Goal: Task Accomplishment & Management: Manage account settings

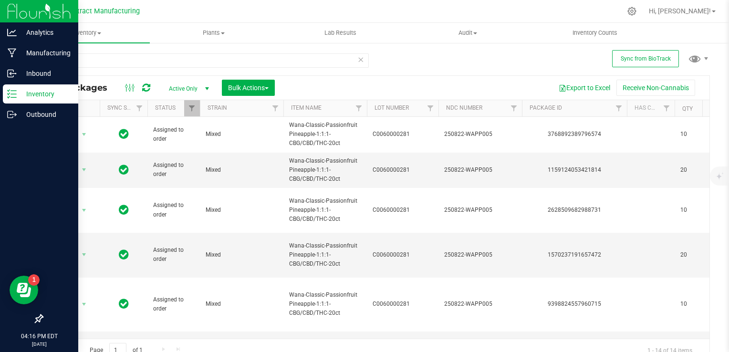
scroll to position [149, 0]
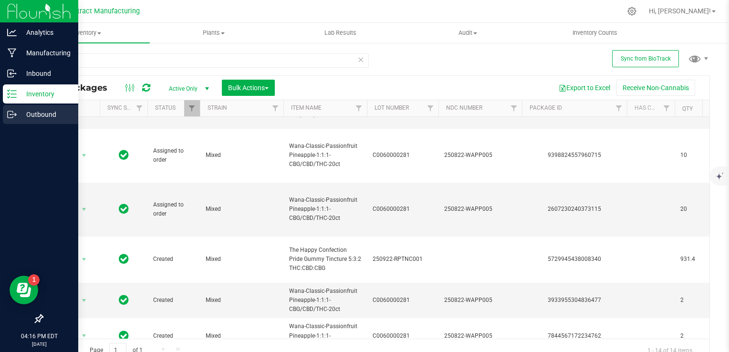
click at [18, 106] on div "Outbound" at bounding box center [40, 114] width 75 height 19
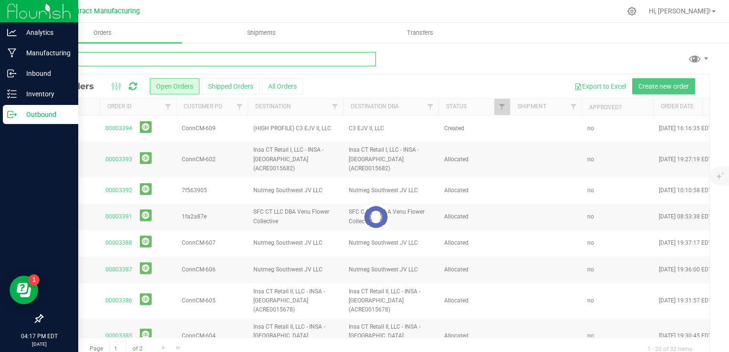
click at [116, 63] on input "text" at bounding box center [209, 59] width 334 height 14
type input "i"
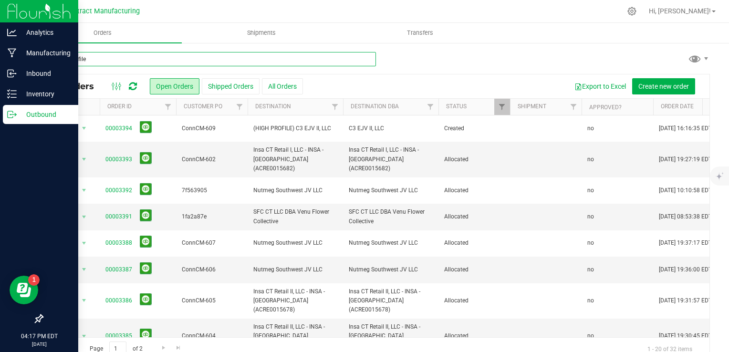
type input "high profile"
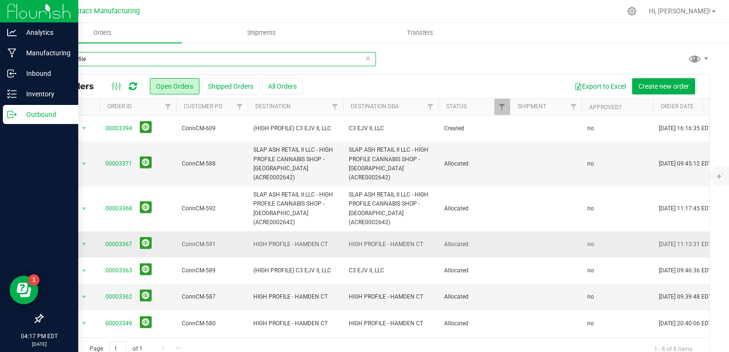
scroll to position [23, 0]
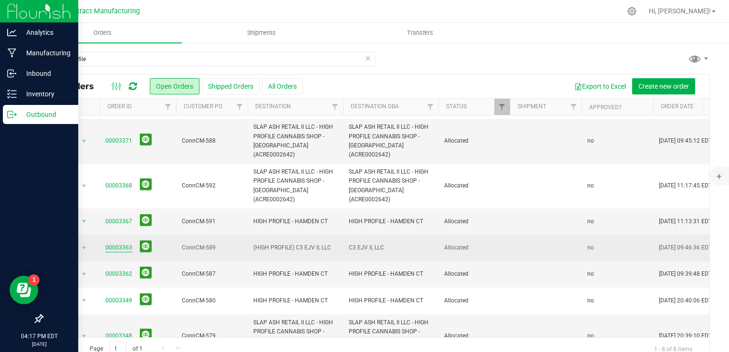
click at [116, 243] on link "00003363" at bounding box center [118, 247] width 27 height 9
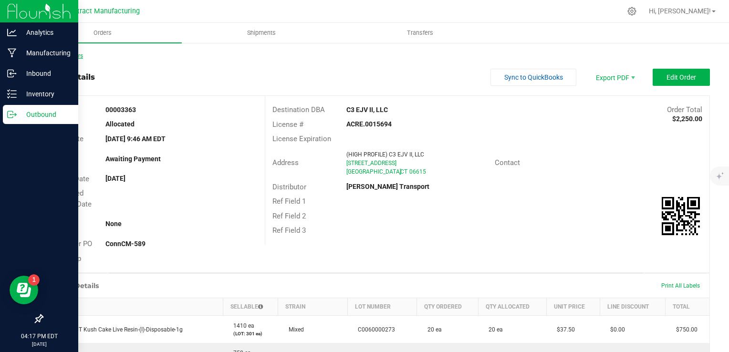
click at [74, 52] on link "Back to Orders" at bounding box center [62, 55] width 41 height 7
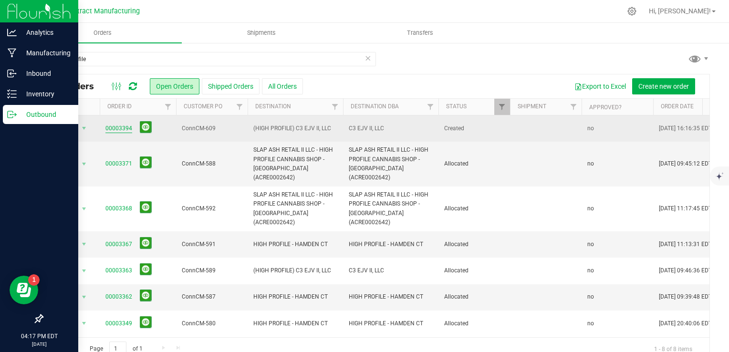
click at [109, 128] on link "00003394" at bounding box center [118, 128] width 27 height 9
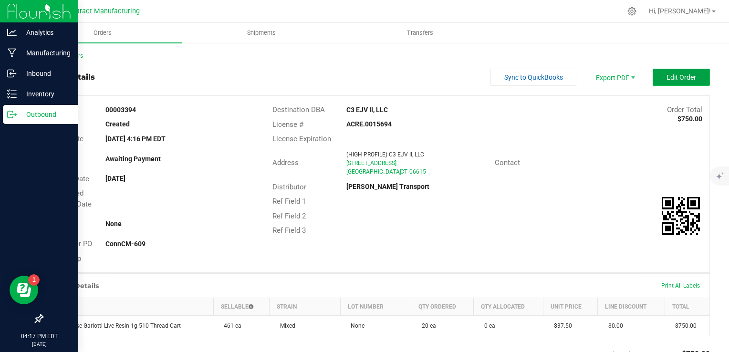
click at [667, 79] on span "Edit Order" at bounding box center [681, 77] width 30 height 8
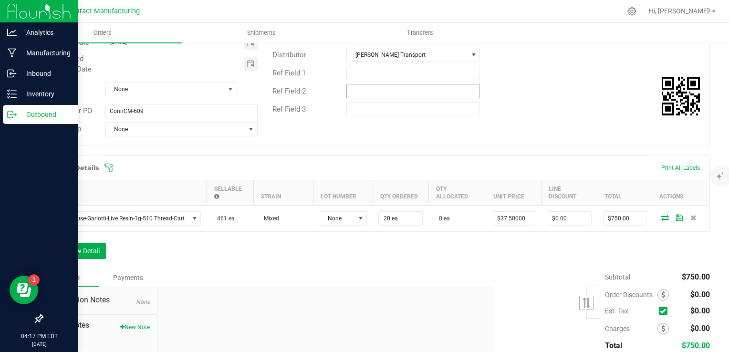
scroll to position [140, 0]
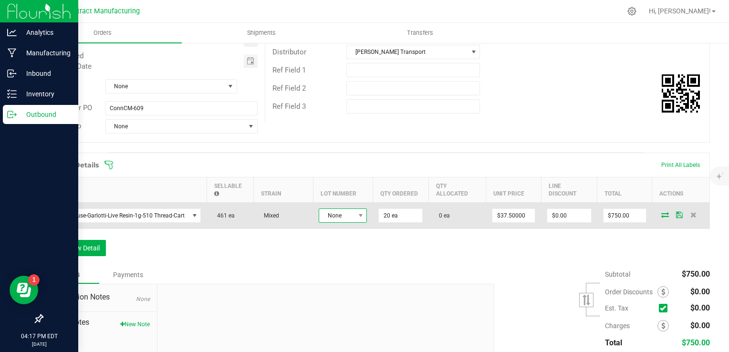
click at [347, 219] on span "None" at bounding box center [336, 215] width 35 height 13
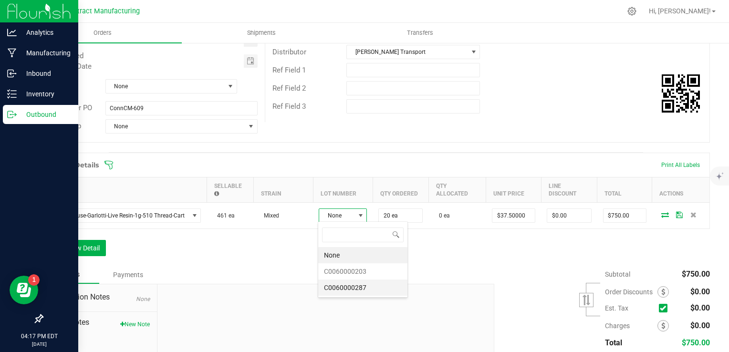
click at [346, 286] on li "C0060000287" at bounding box center [362, 288] width 89 height 16
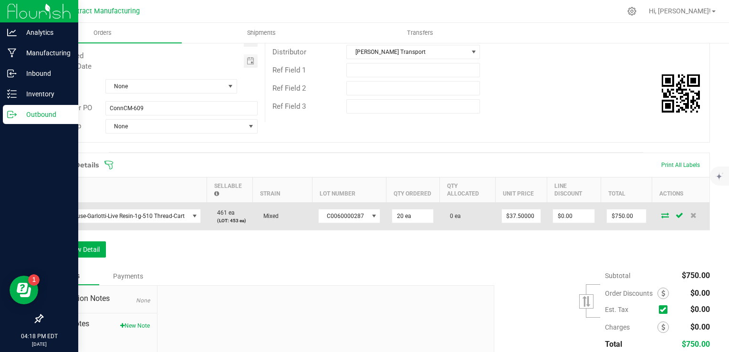
click at [661, 215] on icon at bounding box center [665, 215] width 8 height 6
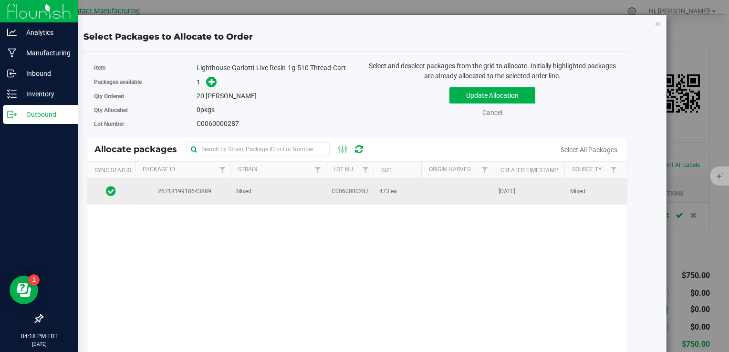
click at [393, 190] on span "473 ea" at bounding box center [388, 191] width 18 height 9
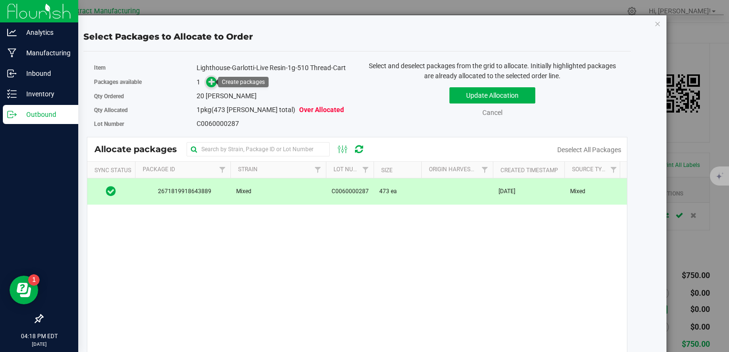
click at [210, 79] on icon at bounding box center [211, 81] width 7 height 7
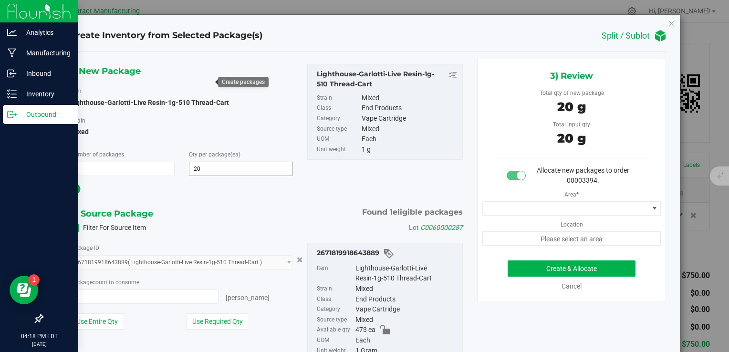
type input "20 ea"
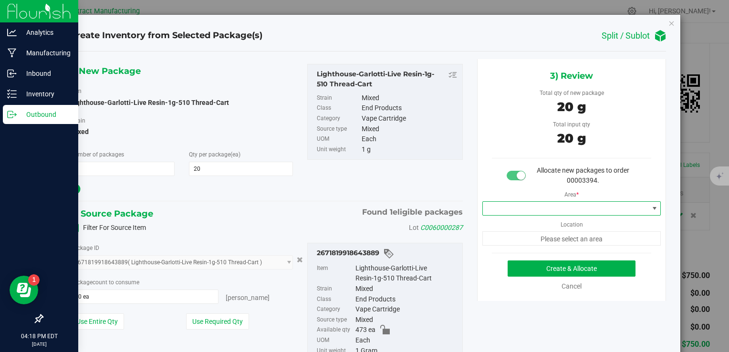
click at [504, 206] on span at bounding box center [566, 208] width 166 height 13
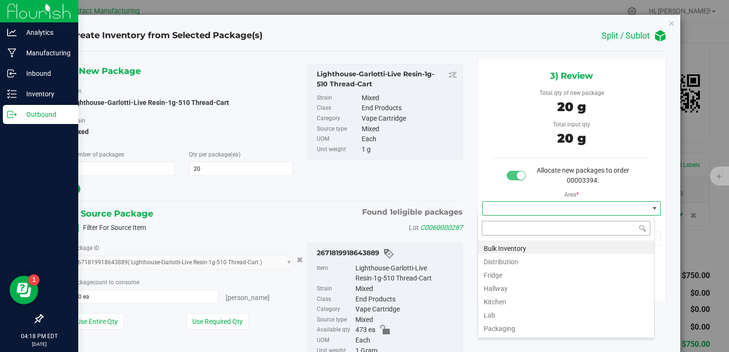
scroll to position [14, 177]
click at [504, 243] on li "Bulk Inventory" at bounding box center [566, 246] width 176 height 13
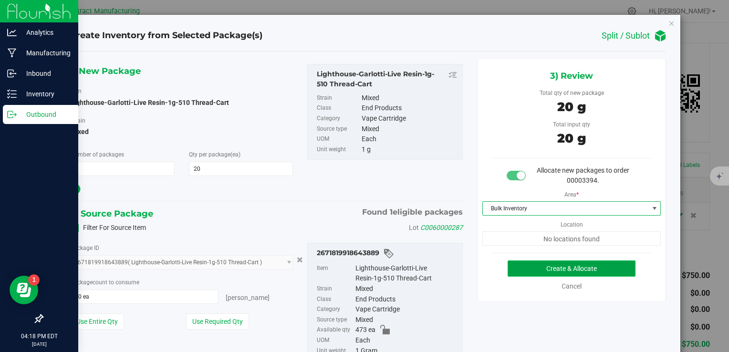
click at [512, 265] on button "Create & Allocate" at bounding box center [572, 268] width 128 height 16
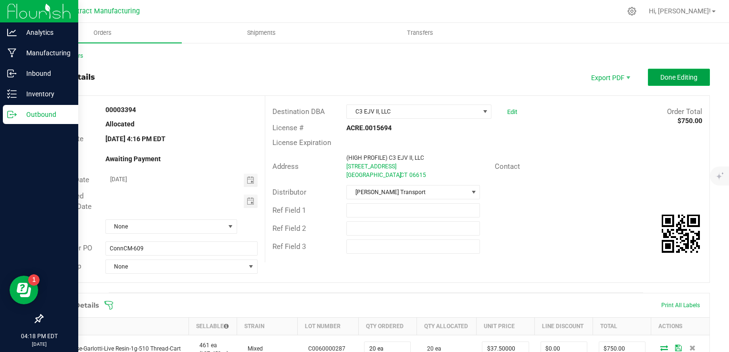
click at [666, 77] on span "Done Editing" at bounding box center [678, 77] width 37 height 8
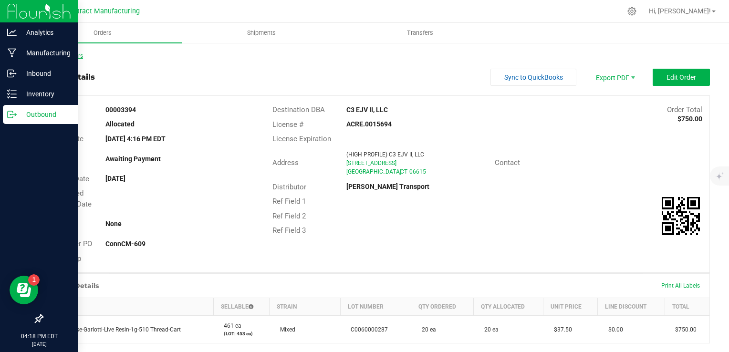
click at [73, 55] on link "Back to Orders" at bounding box center [62, 55] width 41 height 7
